Goal: Task Accomplishment & Management: Use online tool/utility

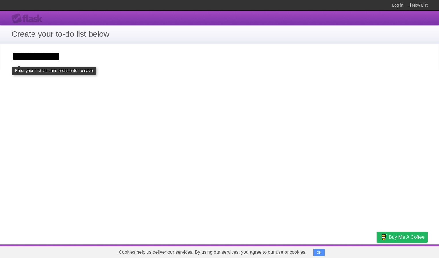
type input "*********"
click input "**********" at bounding box center [0, 0] width 0 height 0
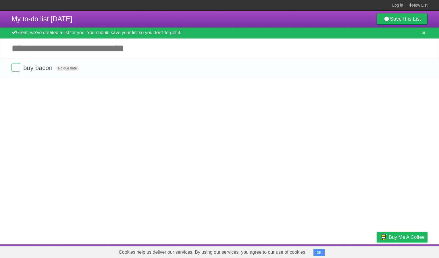
click at [314, 253] on button "OK" at bounding box center [319, 252] width 11 height 7
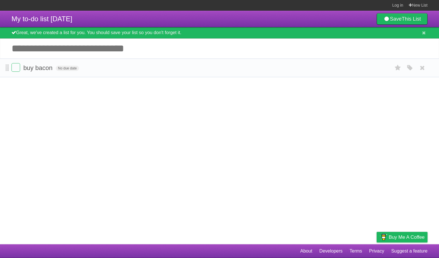
click at [6, 70] on span at bounding box center [7, 68] width 3 height 7
